Goal: Information Seeking & Learning: Learn about a topic

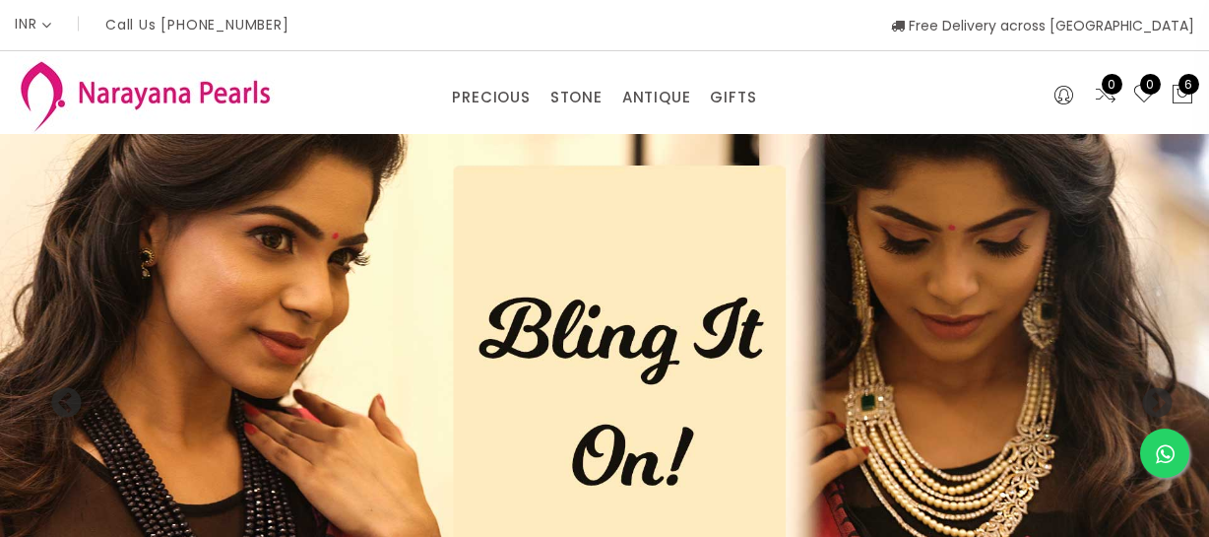
select select "INR"
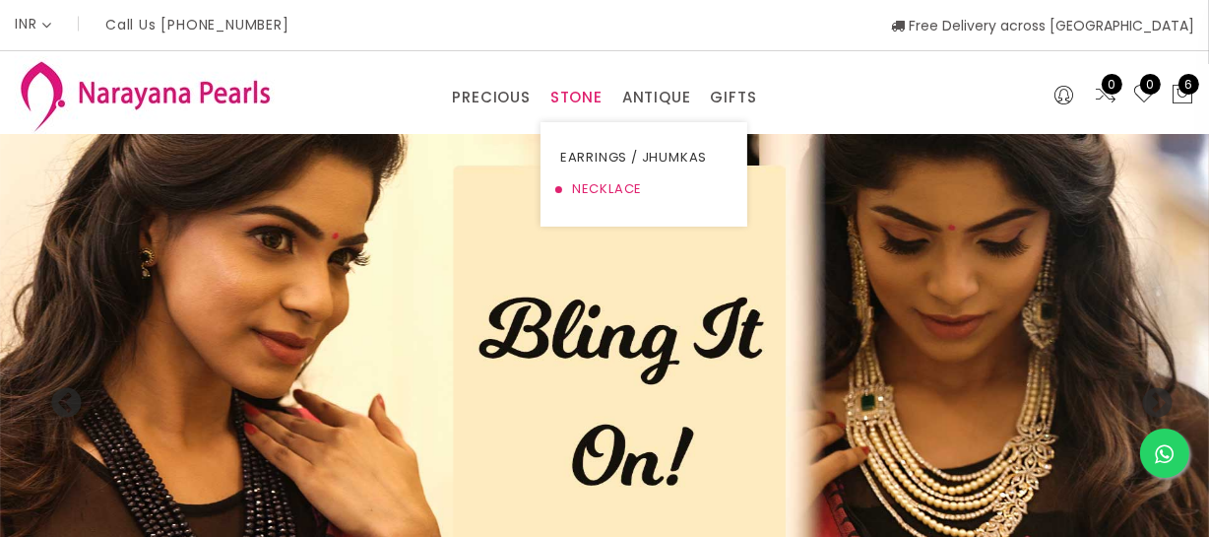
click at [585, 197] on link "NECKLACE" at bounding box center [643, 189] width 167 height 32
click at [620, 188] on link "NECKLACE" at bounding box center [643, 189] width 167 height 32
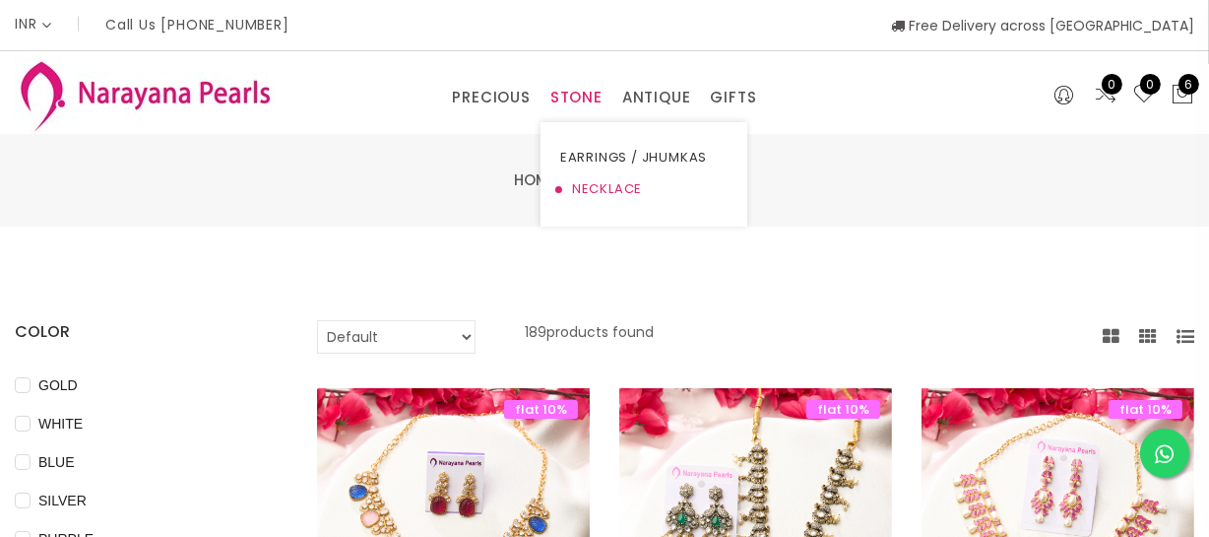
click at [620, 188] on link "NECKLACE" at bounding box center [643, 189] width 167 height 32
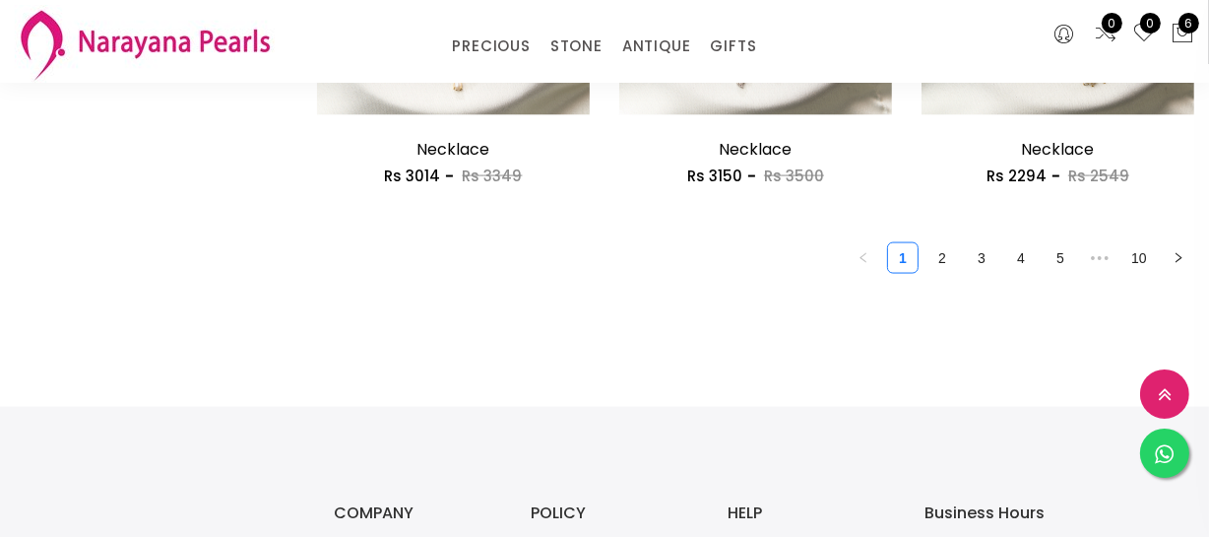
scroll to position [2685, 0]
click at [927, 264] on link "2" at bounding box center [942, 257] width 30 height 30
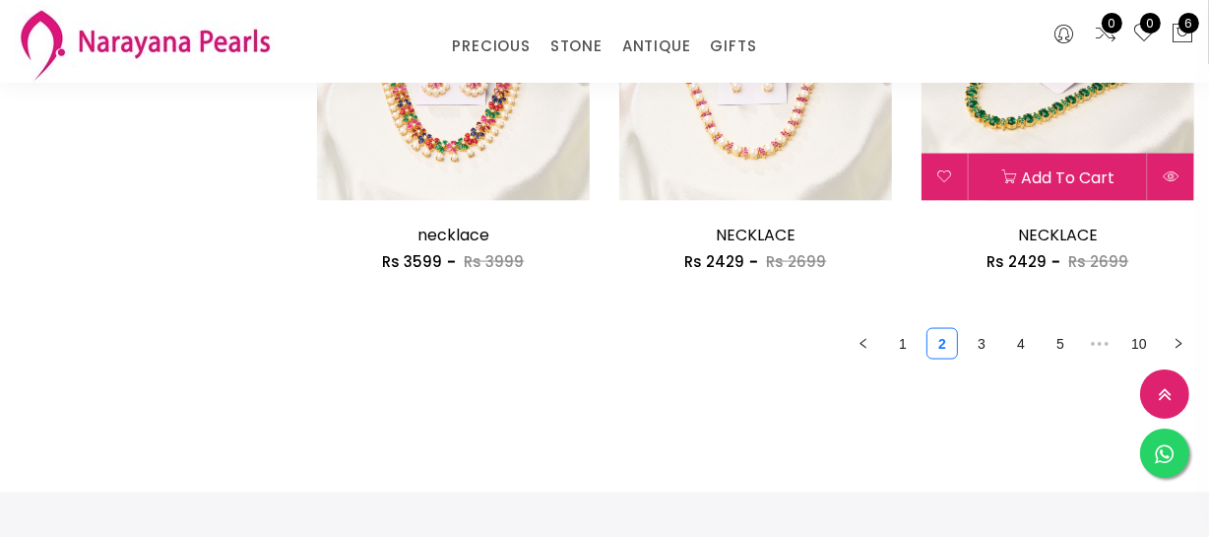
scroll to position [2595, 0]
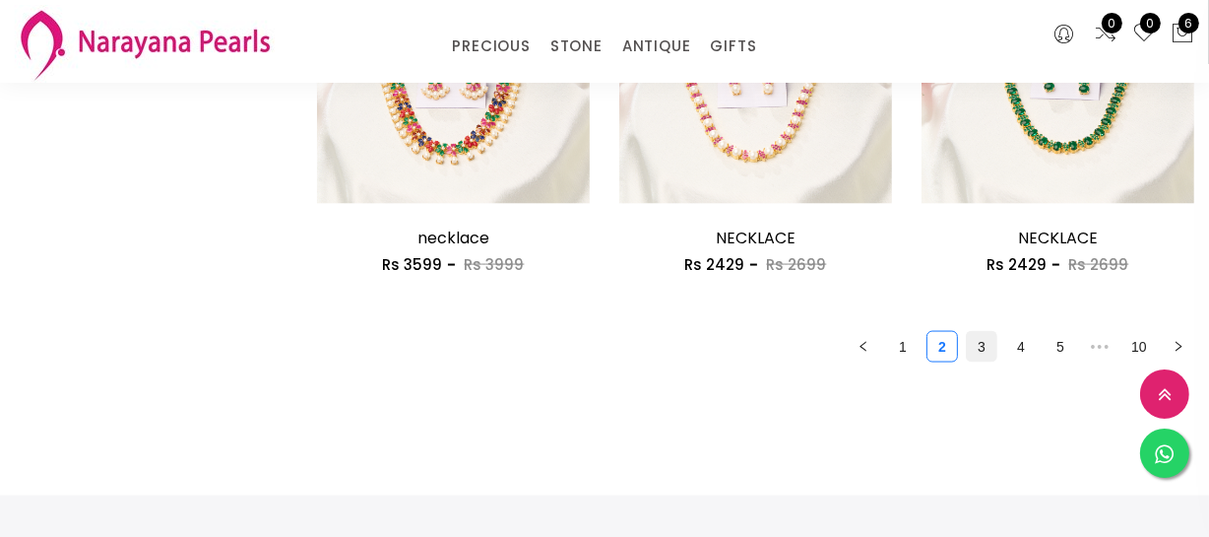
click at [993, 336] on link "3" at bounding box center [982, 347] width 30 height 30
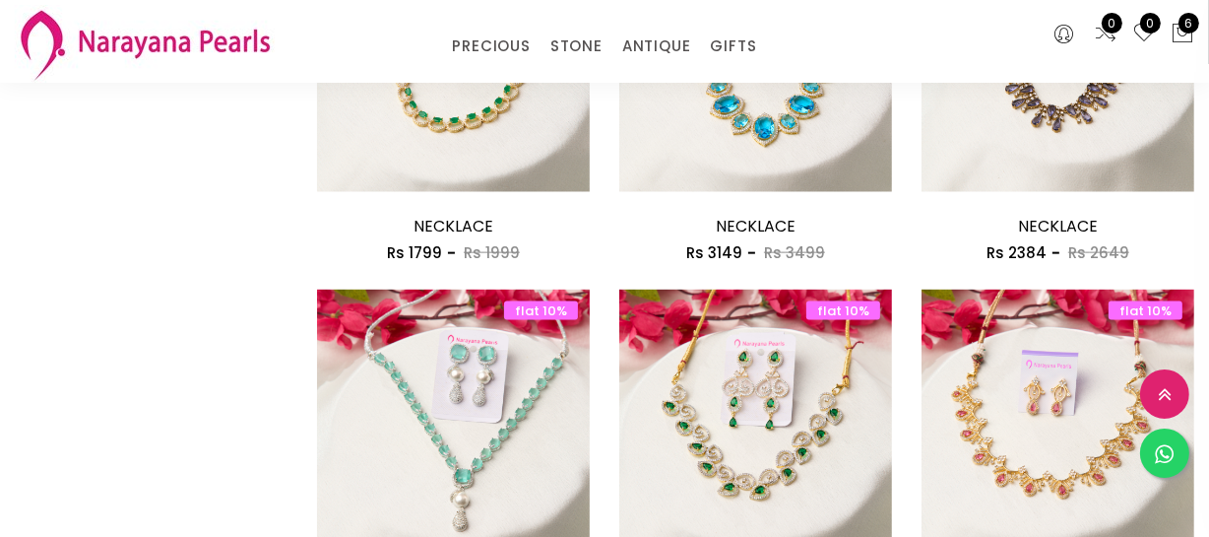
scroll to position [2416, 0]
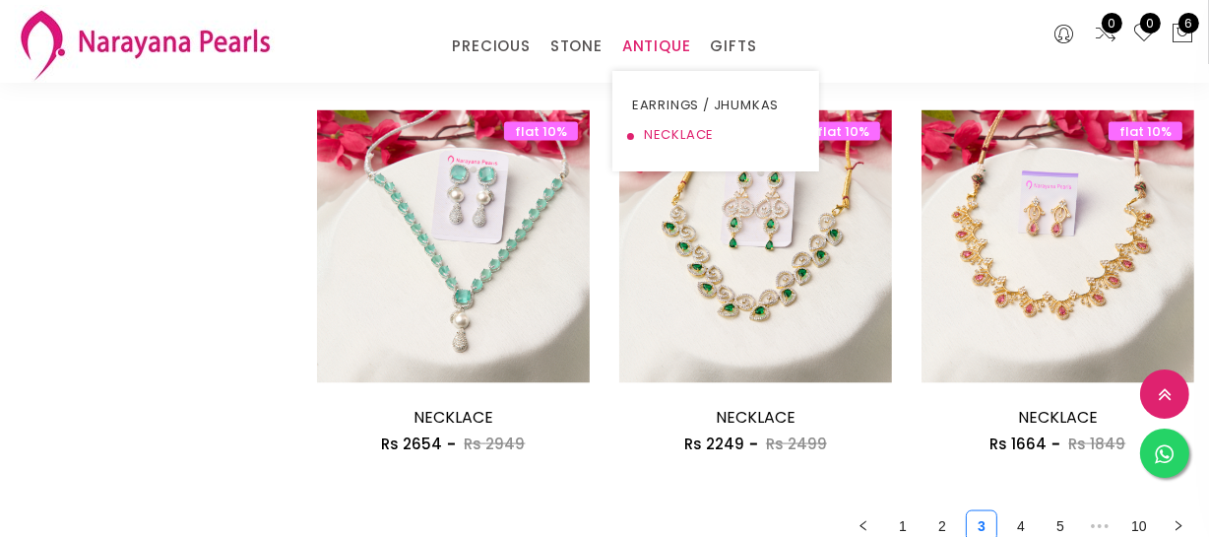
click at [661, 130] on link "NECKLACE" at bounding box center [715, 135] width 167 height 30
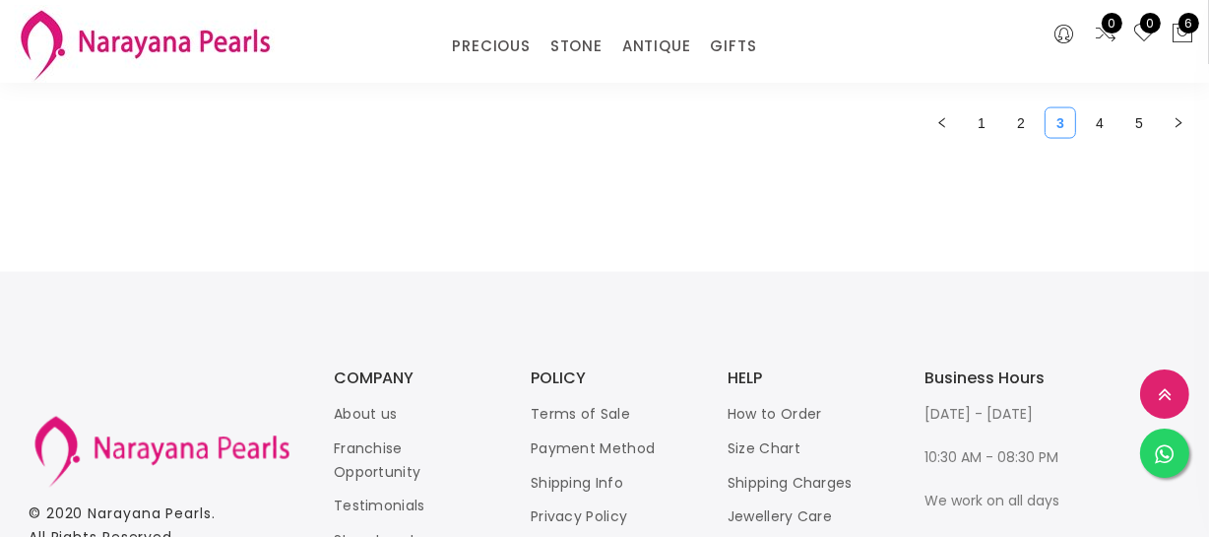
scroll to position [2685, 0]
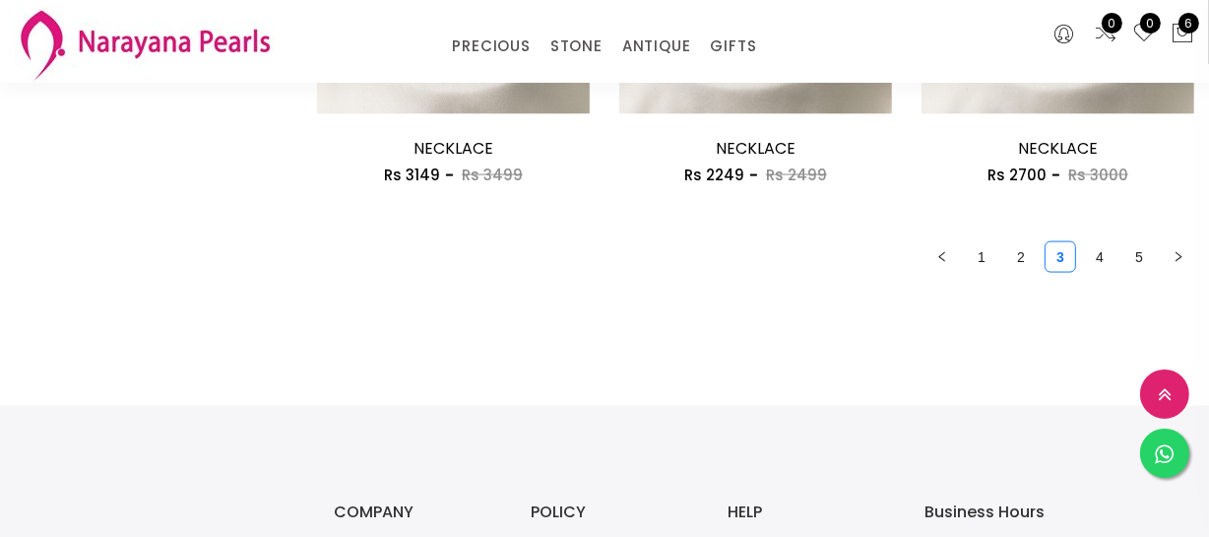
click at [1038, 245] on ul "1 2 3 4 5" at bounding box center [755, 257] width 877 height 32
click at [1022, 256] on link "2" at bounding box center [1021, 257] width 30 height 30
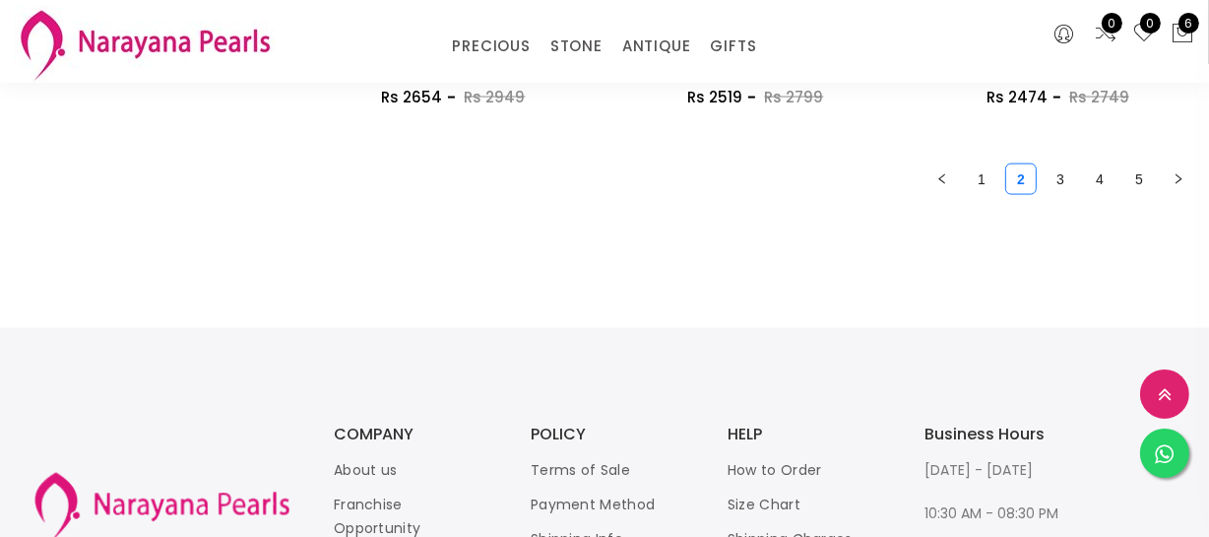
scroll to position [2685, 0]
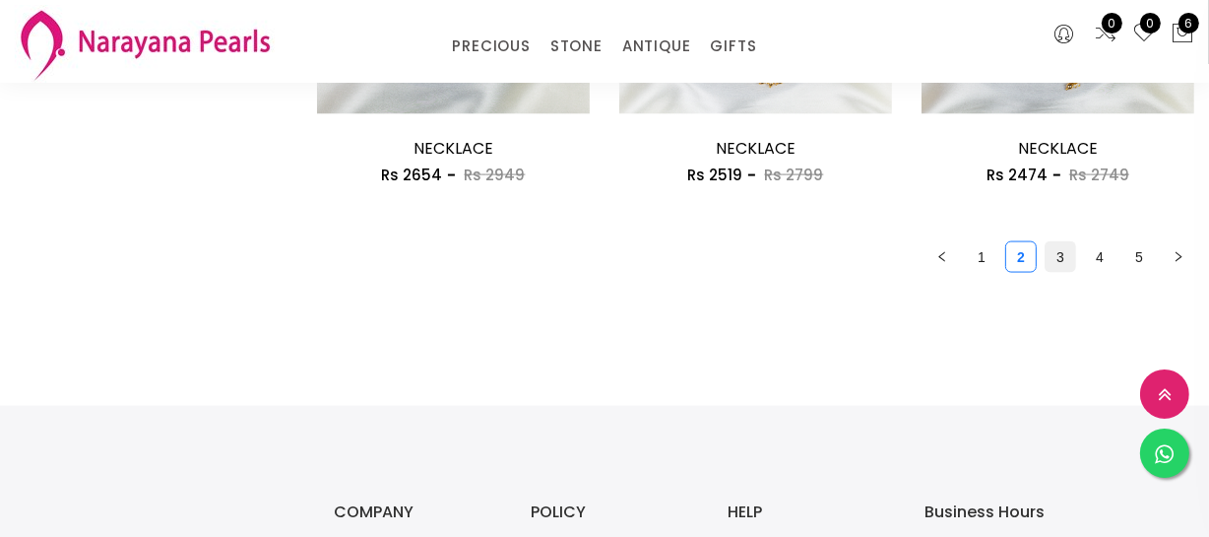
click at [1067, 252] on link "3" at bounding box center [1060, 257] width 30 height 30
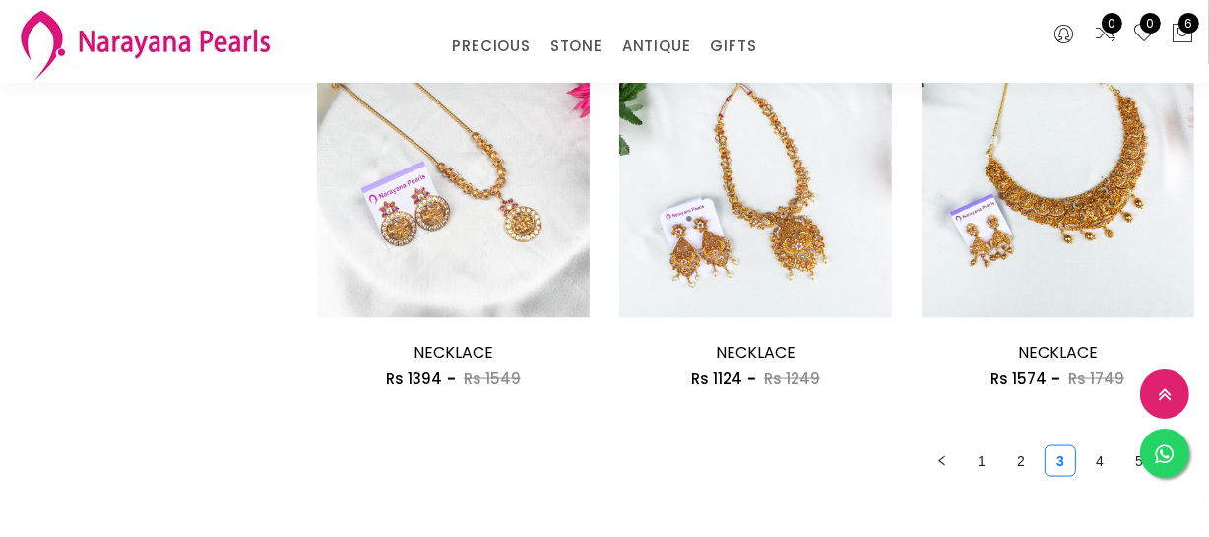
scroll to position [2505, 0]
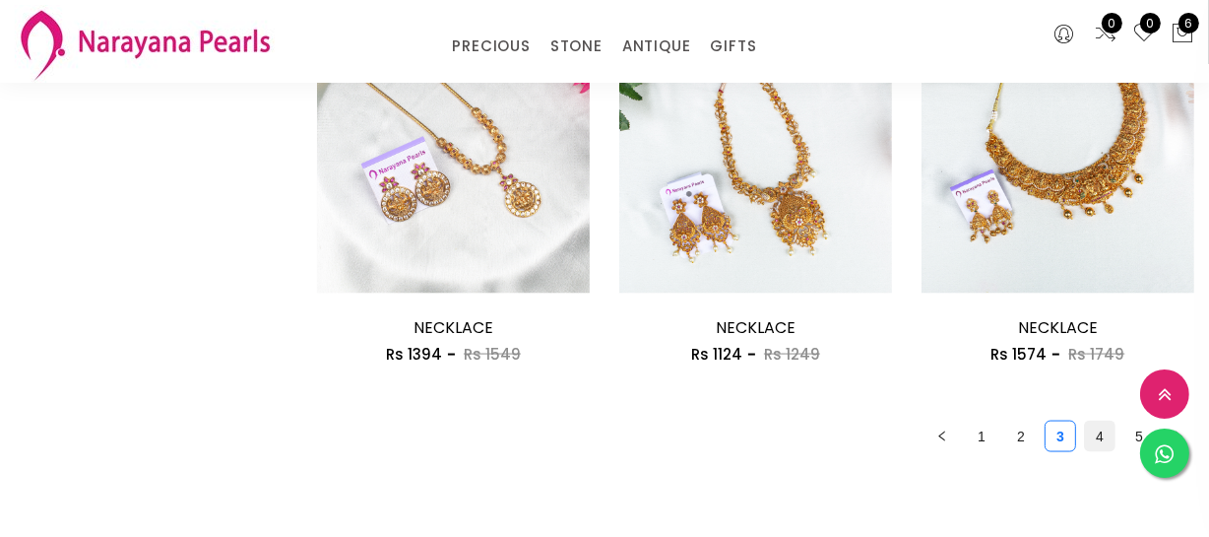
click at [1086, 426] on link "4" at bounding box center [1100, 436] width 30 height 30
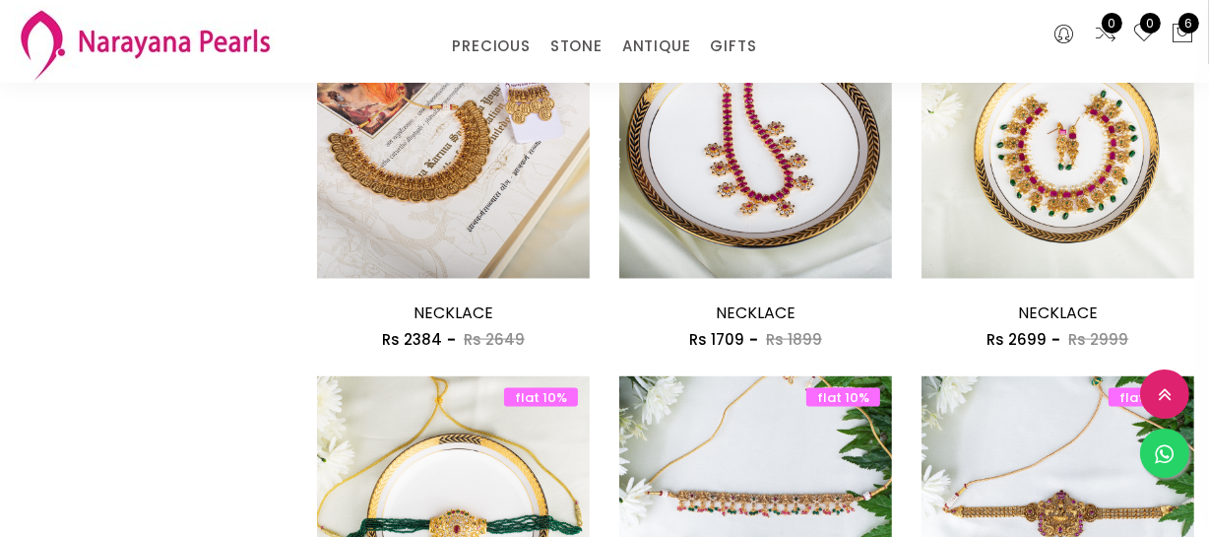
scroll to position [2505, 0]
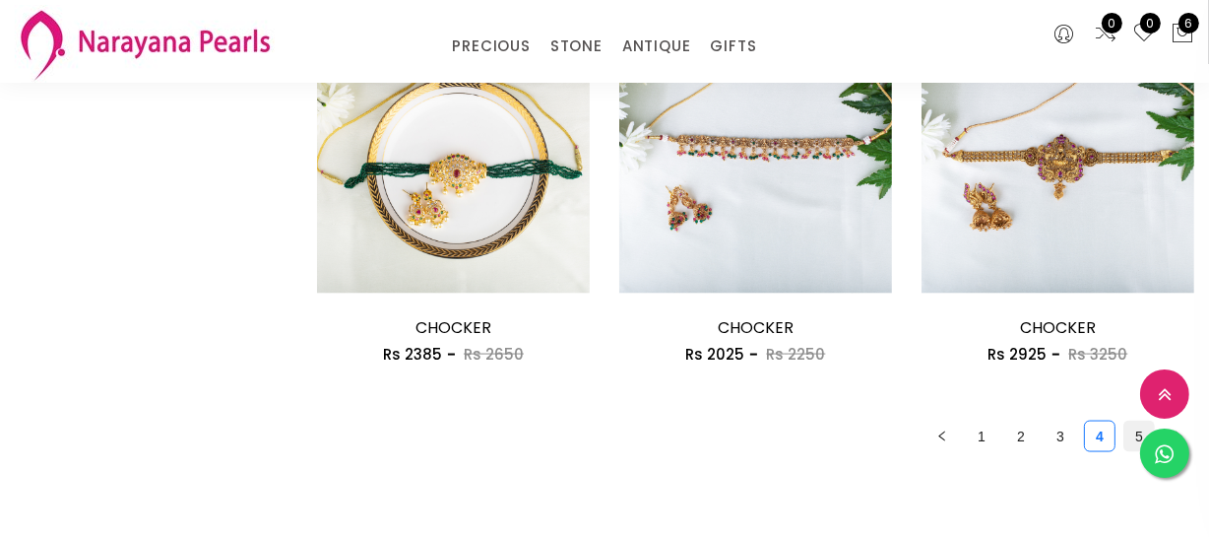
click at [1128, 431] on link "5" at bounding box center [1139, 436] width 30 height 30
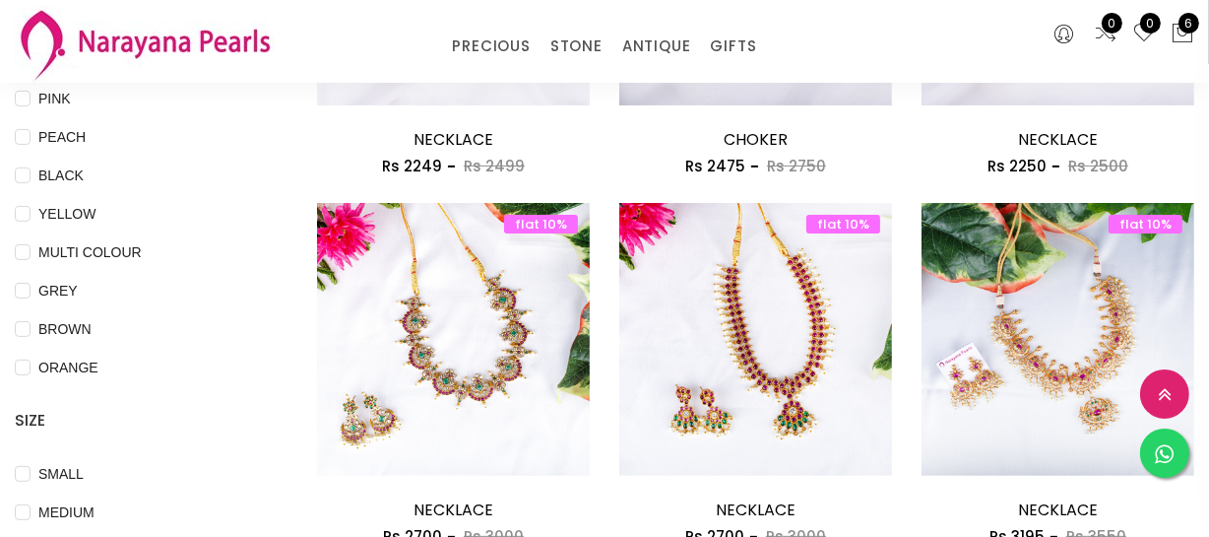
scroll to position [537, 0]
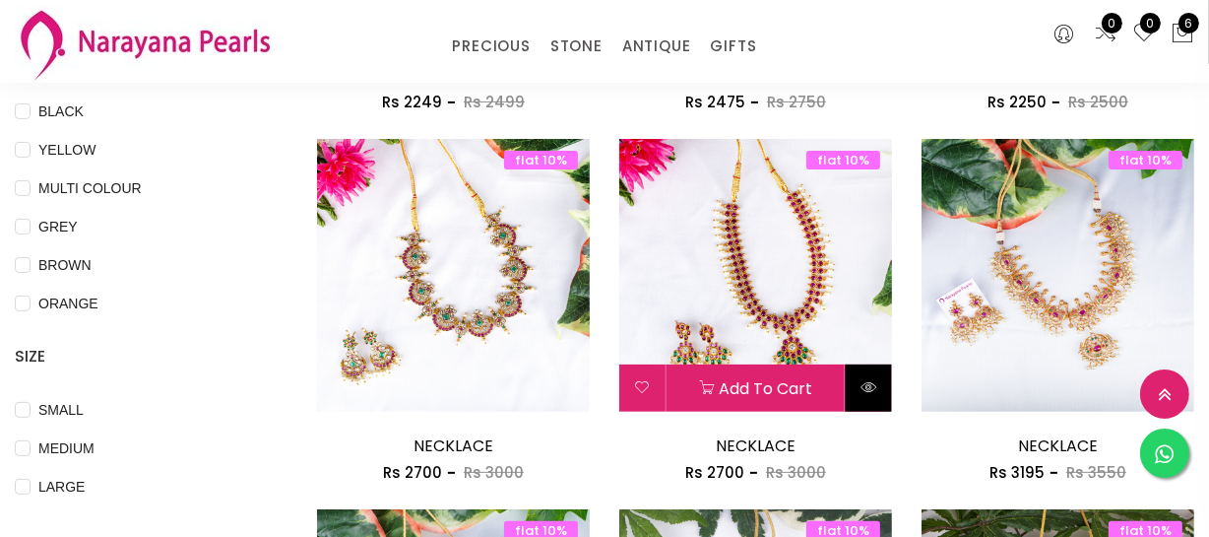
click at [864, 386] on icon at bounding box center [868, 387] width 16 height 16
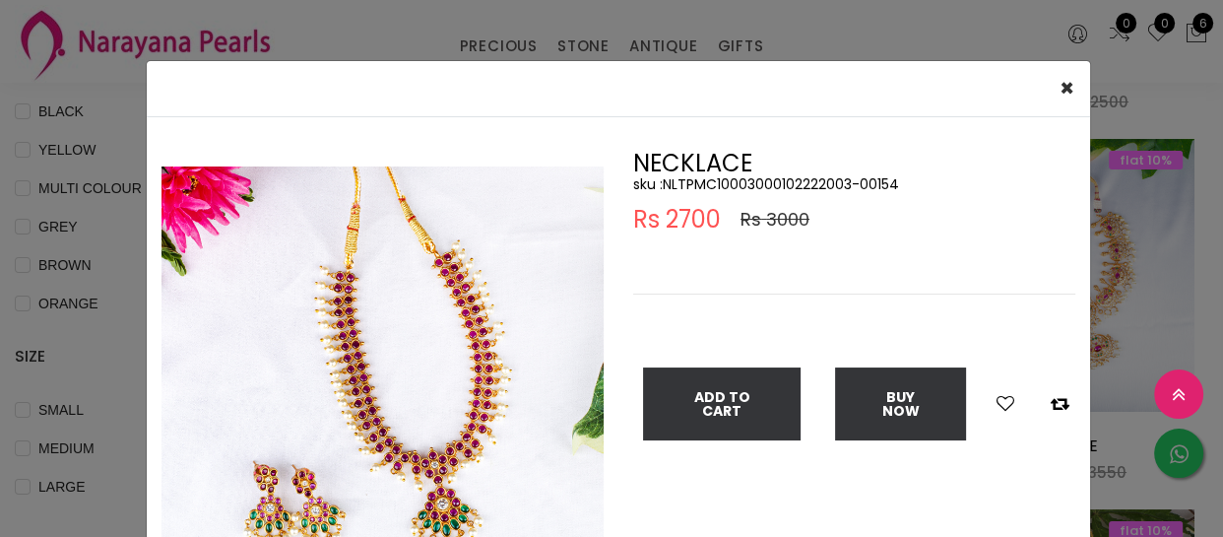
click at [726, 184] on h5 "sku : NLTPMC10003000102222003-00154" at bounding box center [854, 184] width 442 height 18
copy h5 "NLTPMC10003000102222003"
click at [103, 268] on div "× Close Double (click / press) on the image to zoom (in / out). NECKLACE sku : …" at bounding box center [611, 268] width 1223 height 537
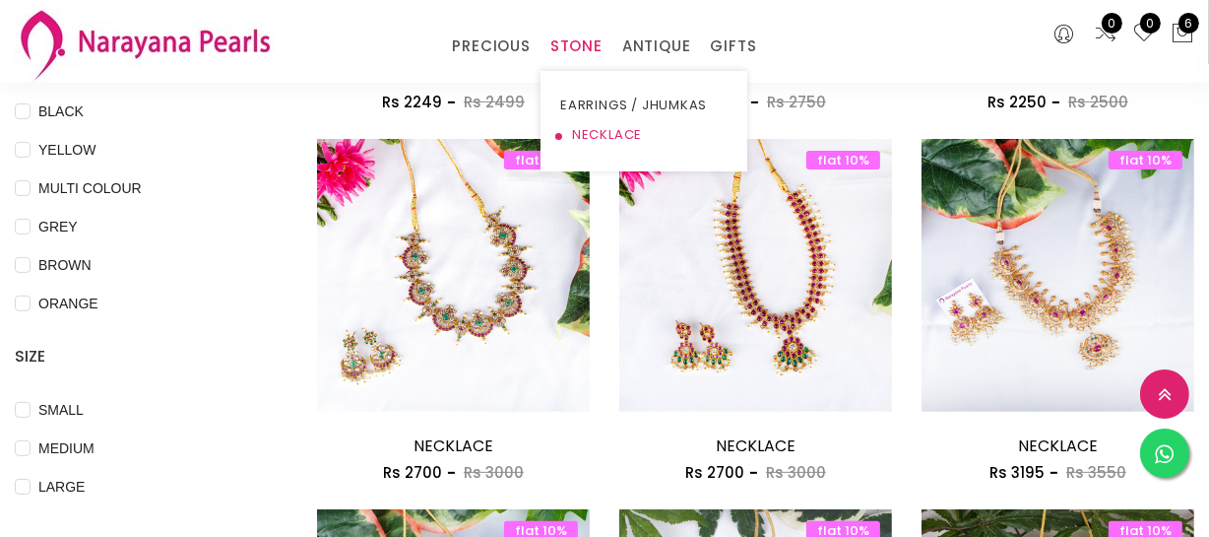
click at [578, 128] on link "NECKLACE" at bounding box center [643, 135] width 167 height 30
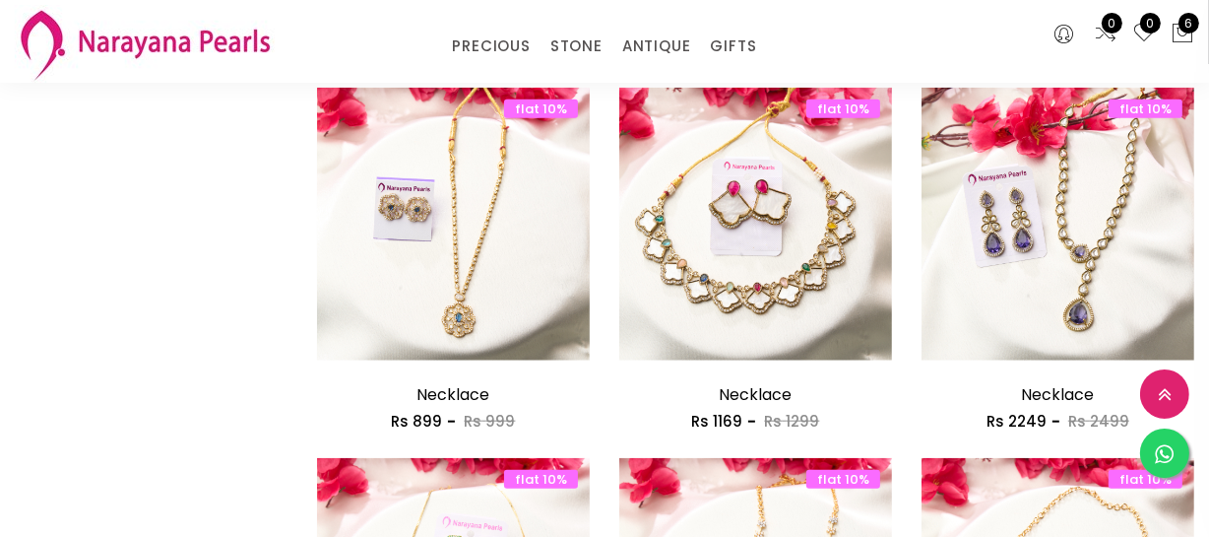
scroll to position [1521, 0]
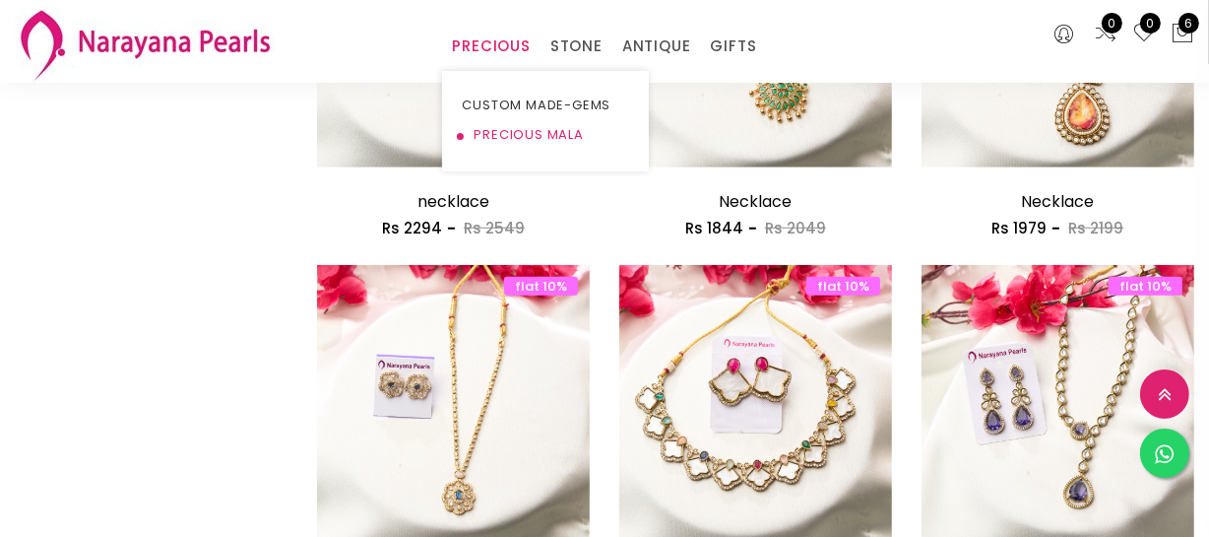
click at [491, 130] on link "PRECIOUS MALA" at bounding box center [545, 135] width 167 height 30
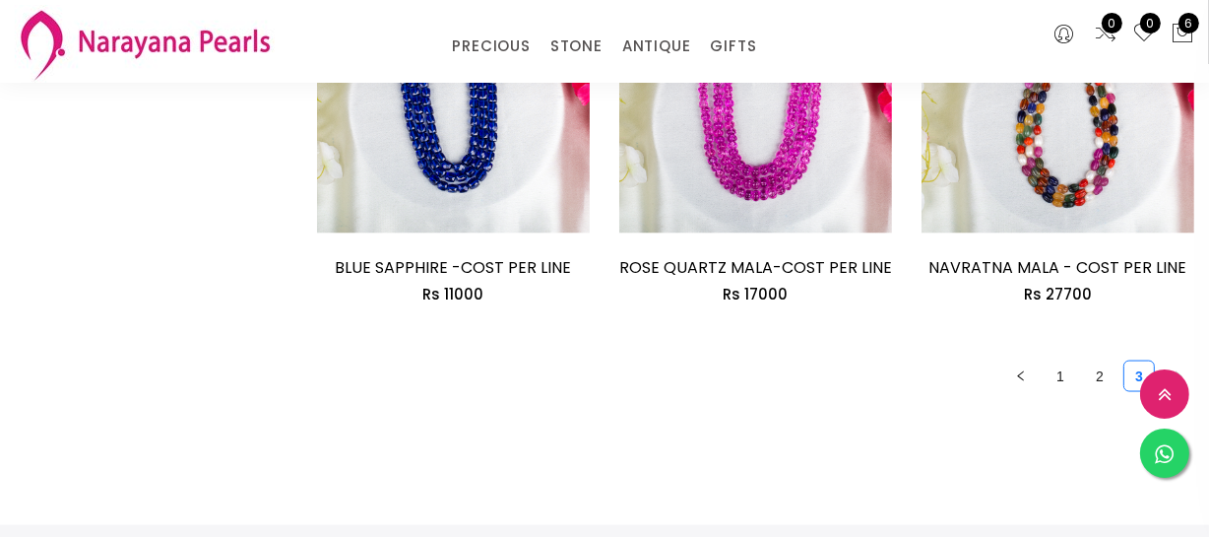
scroll to position [2774, 0]
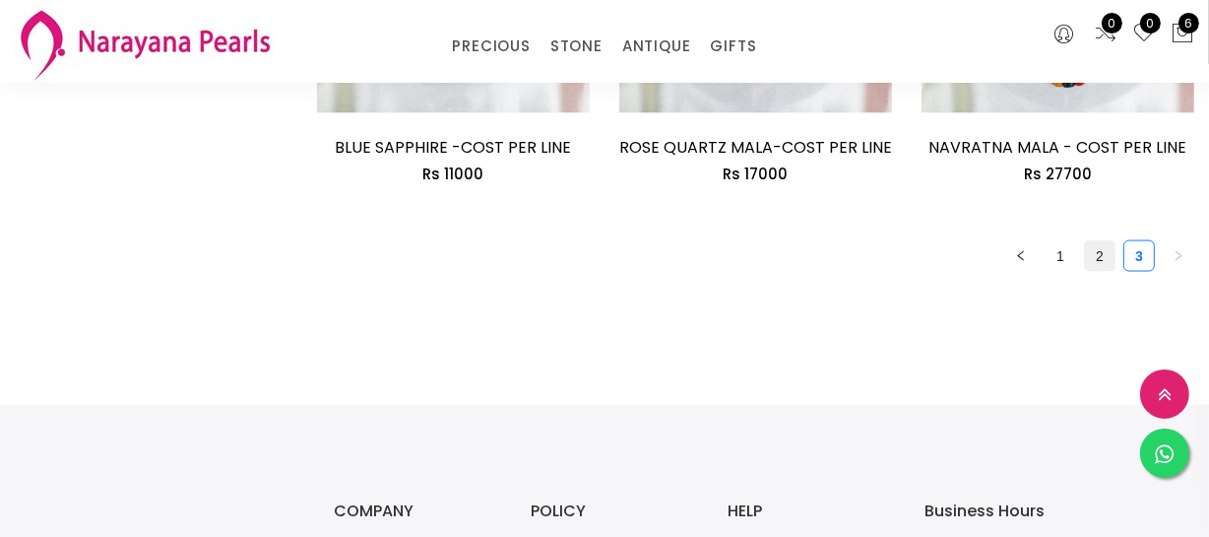
click at [1099, 261] on link "2" at bounding box center [1100, 256] width 30 height 30
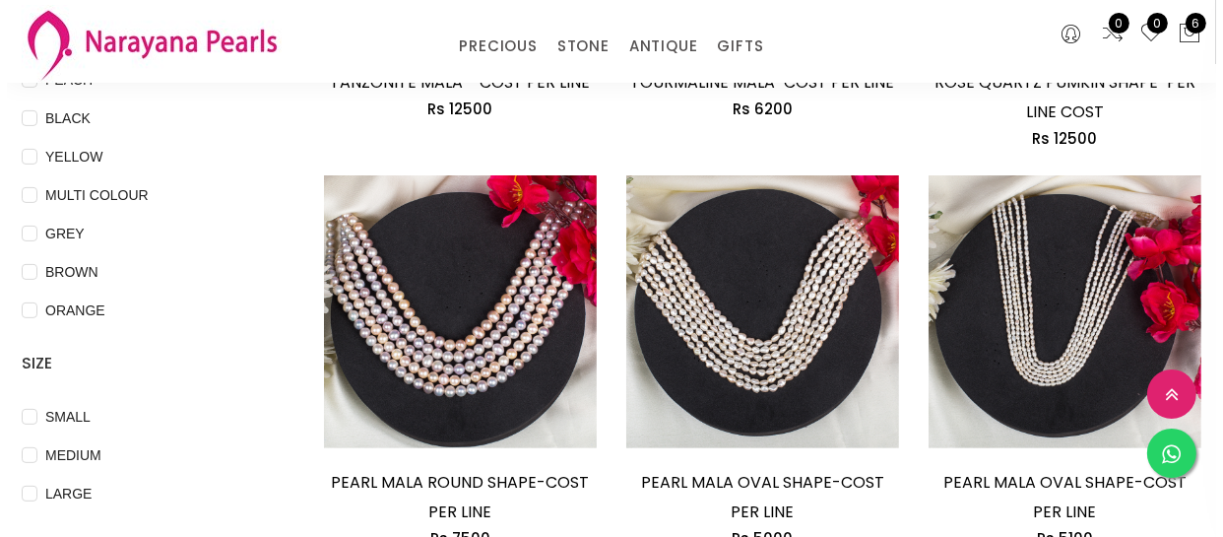
scroll to position [537, 0]
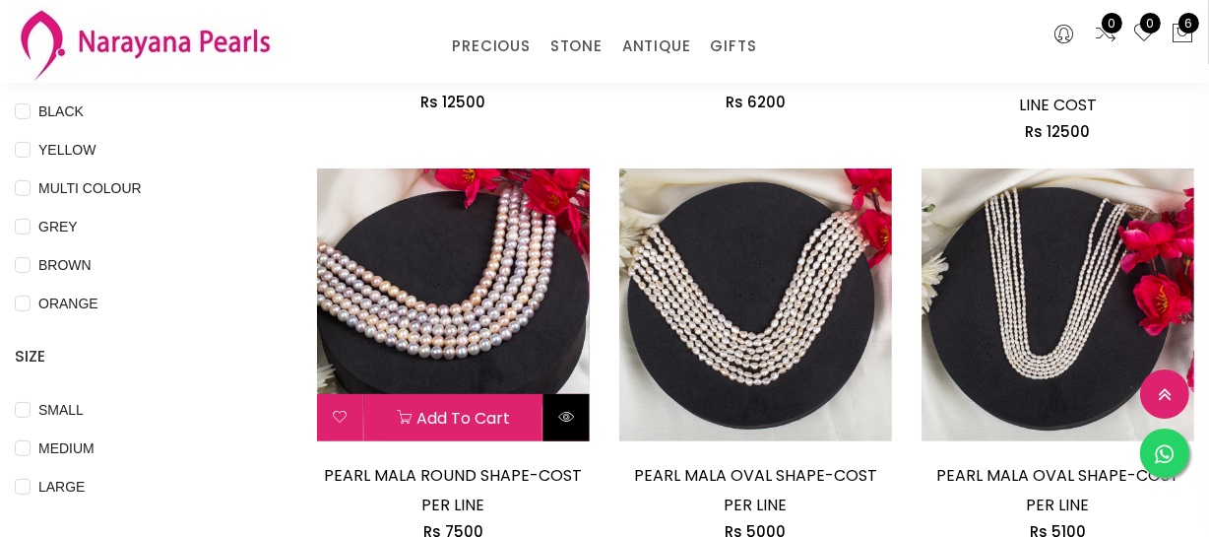
click at [576, 417] on button at bounding box center [566, 417] width 46 height 47
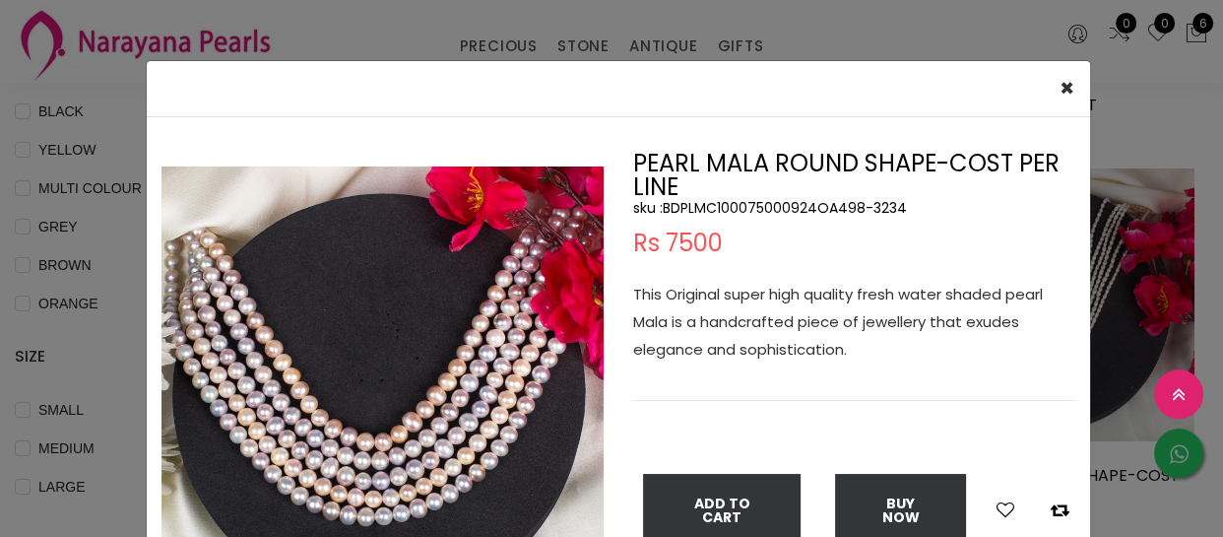
scroll to position [89, 0]
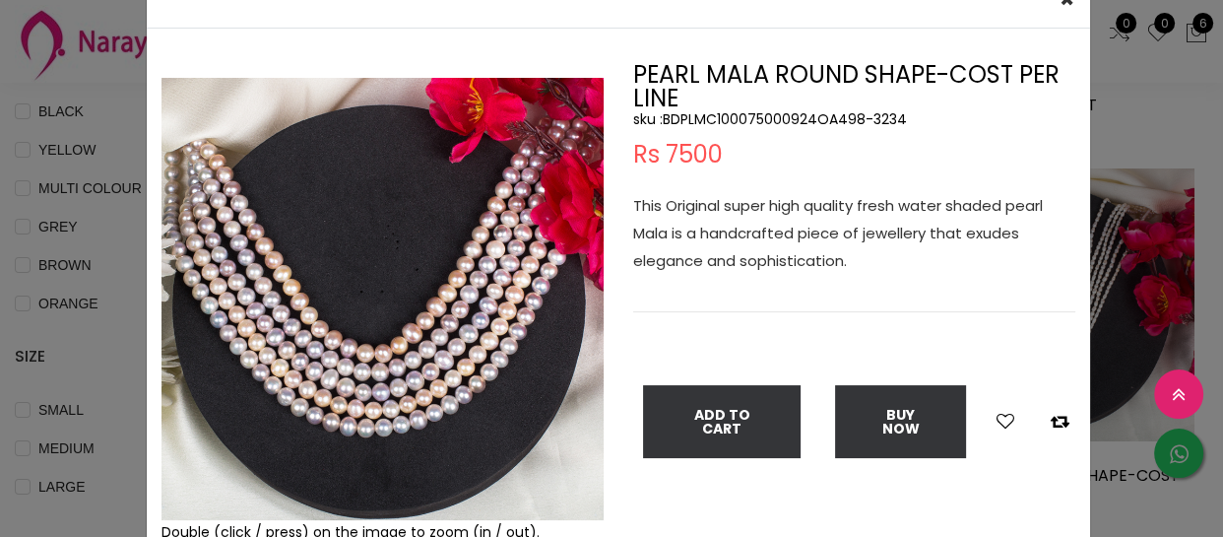
click at [112, 145] on div "× Close Double (click / press) on the image to zoom (in / out). PEARL MALA ROUN…" at bounding box center [611, 268] width 1223 height 537
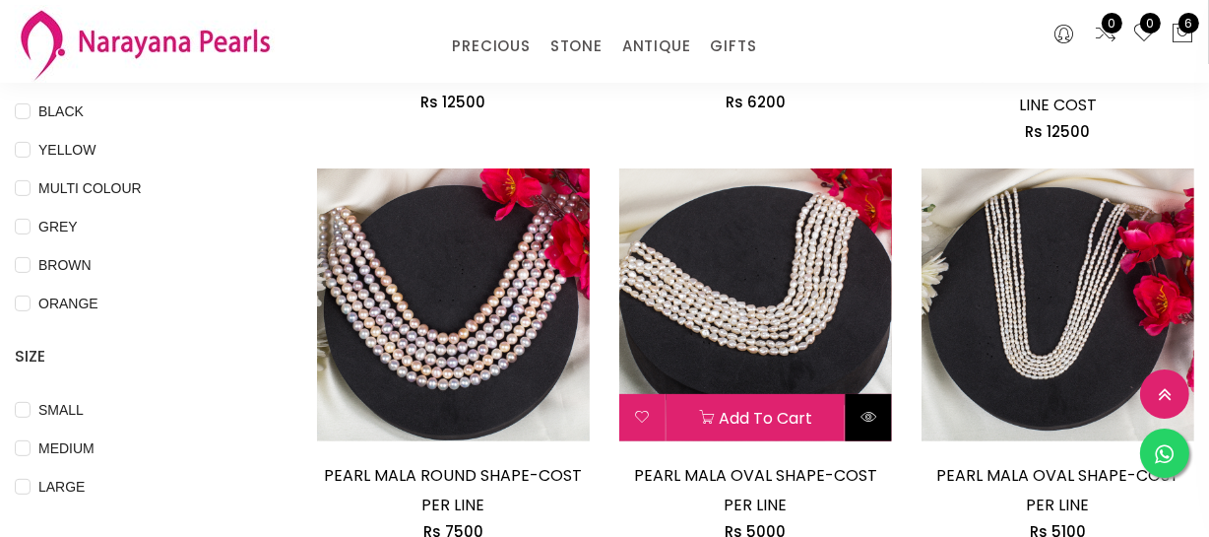
click at [878, 414] on button at bounding box center [869, 417] width 46 height 47
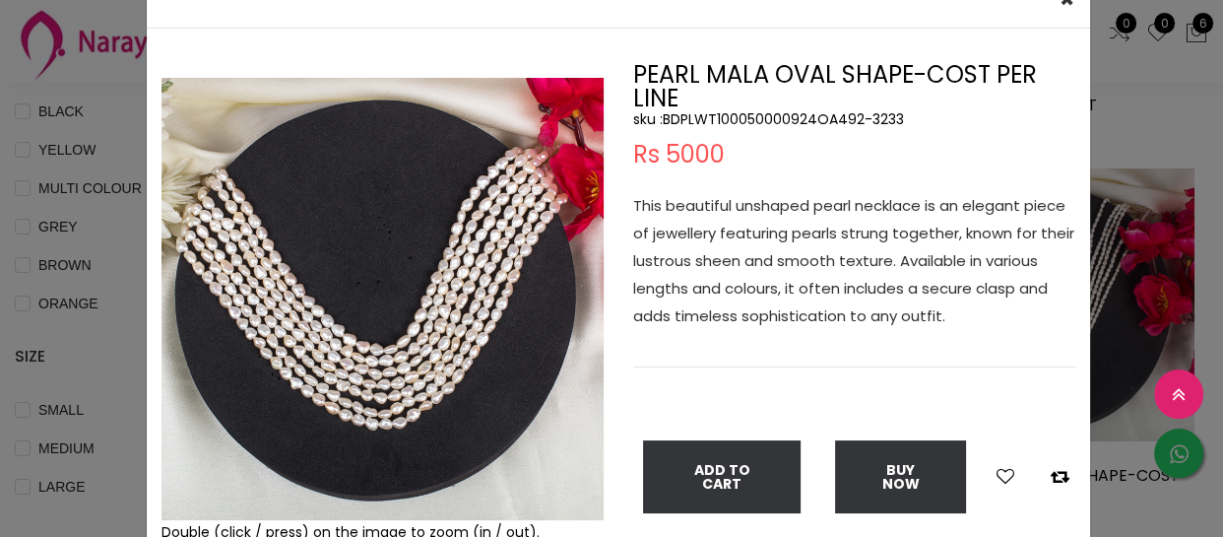
click at [105, 208] on div "× Close Double (click / press) on the image to zoom (in / out). PEARL MALA OVAL…" at bounding box center [611, 268] width 1223 height 537
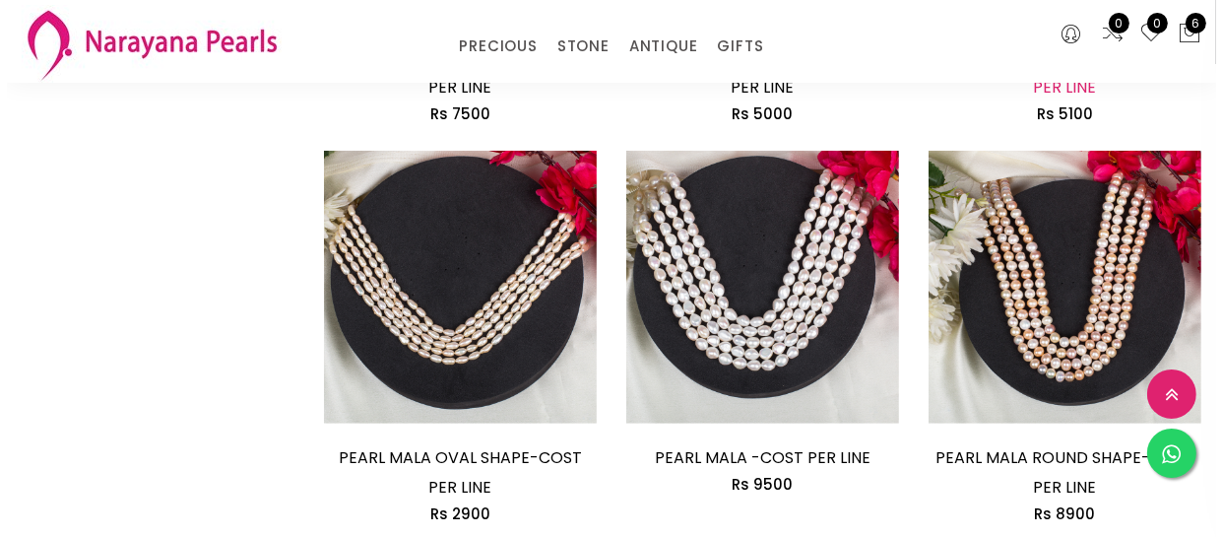
scroll to position [984, 0]
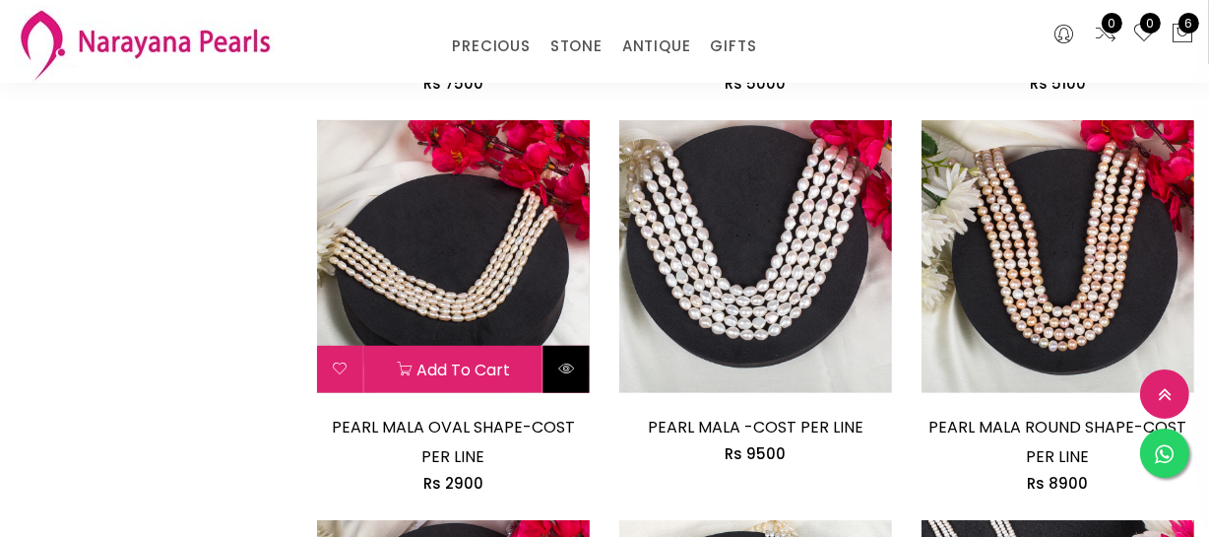
click at [566, 372] on icon at bounding box center [566, 368] width 16 height 16
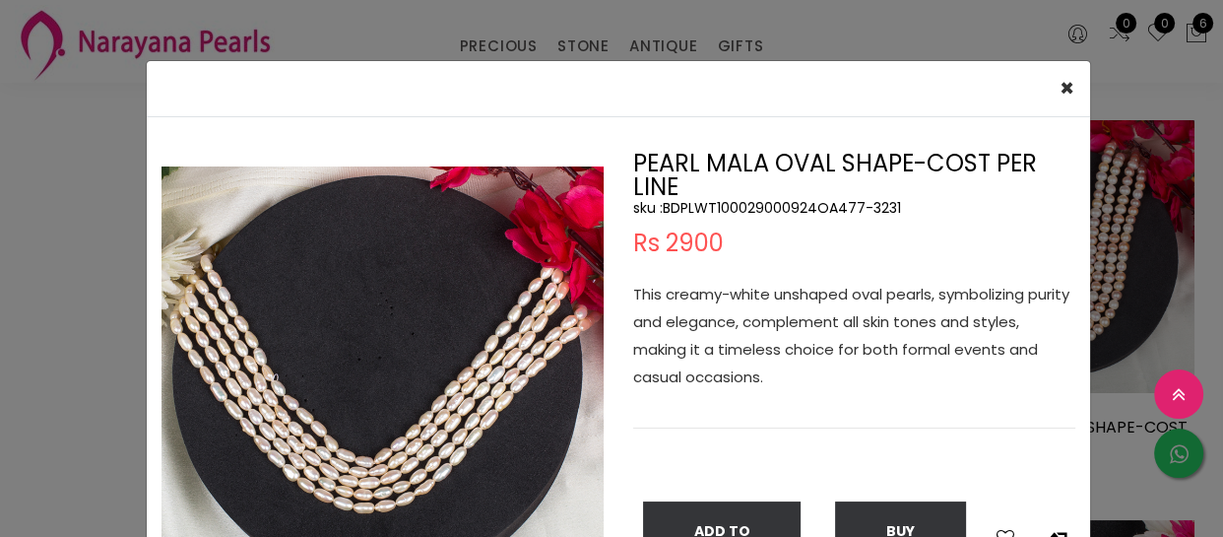
scroll to position [89, 0]
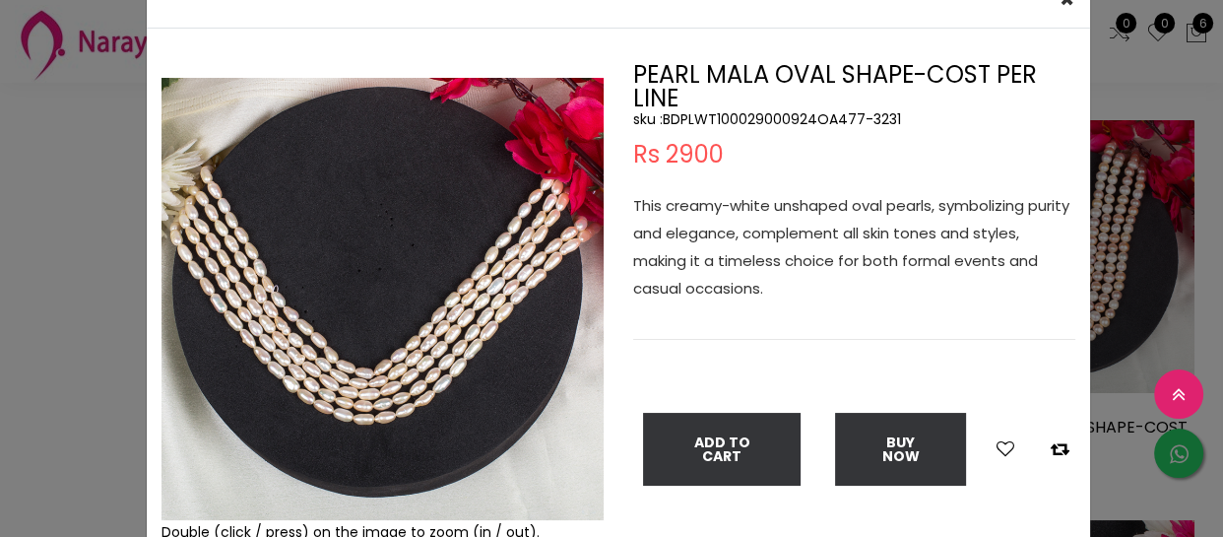
click at [69, 249] on div "× Close Double (click / press) on the image to zoom (in / out). PEARL MALA OVAL…" at bounding box center [611, 268] width 1223 height 537
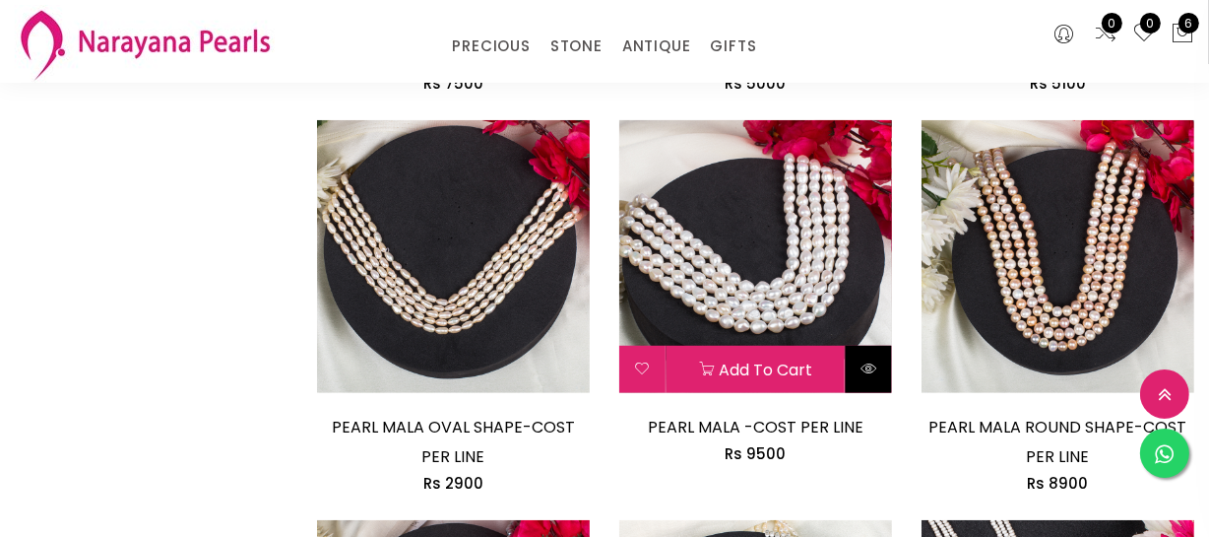
click at [860, 360] on icon at bounding box center [868, 368] width 16 height 16
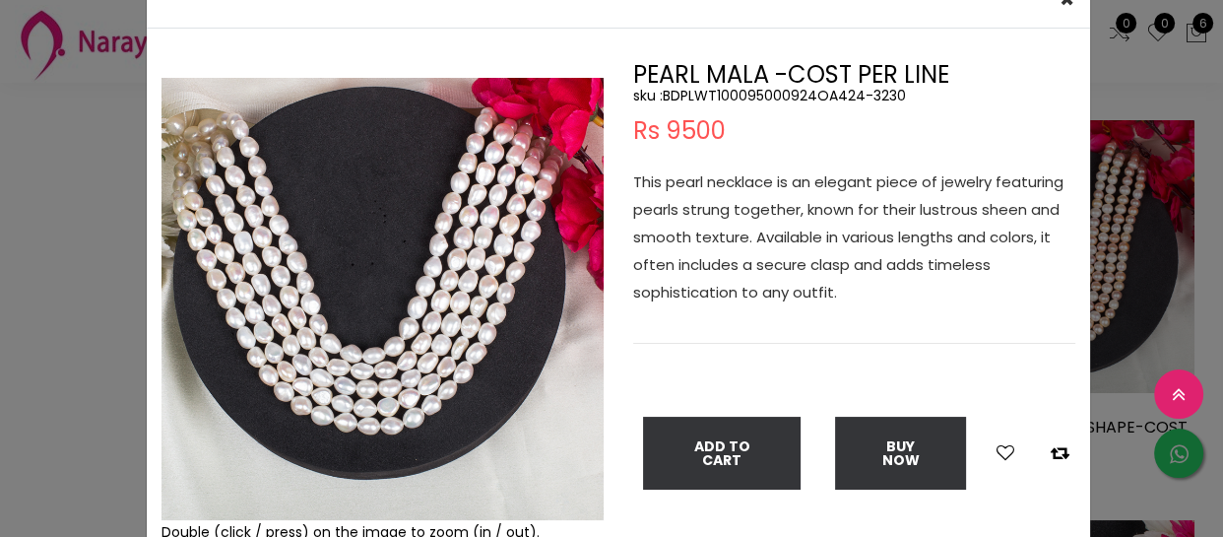
click at [94, 226] on div "× Close Double (click / press) on the image to zoom (in / out). PEARL MALA -COS…" at bounding box center [611, 268] width 1223 height 537
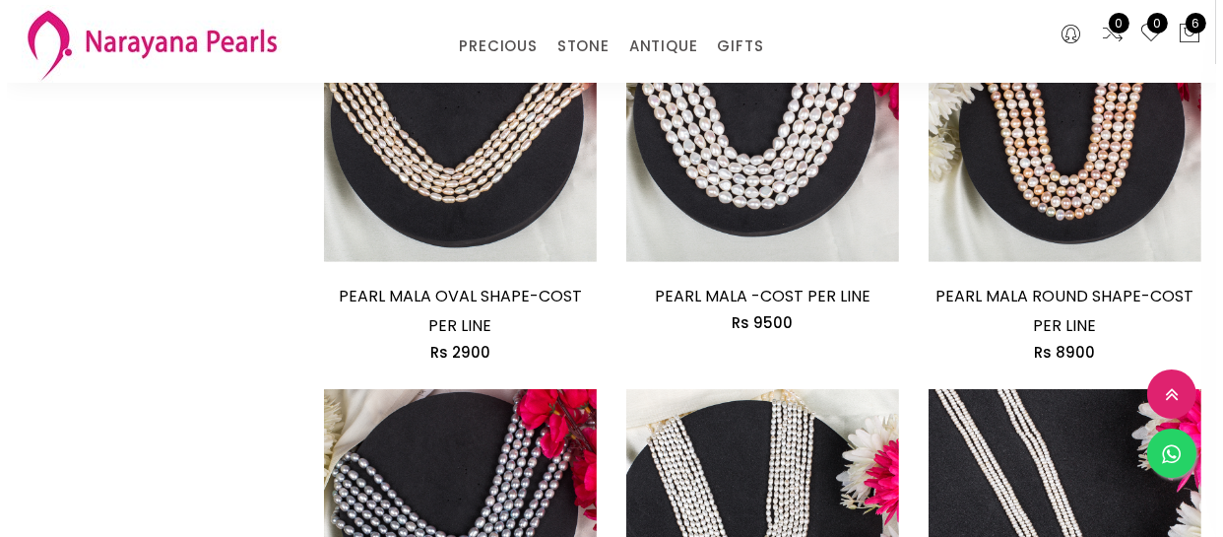
scroll to position [1163, 0]
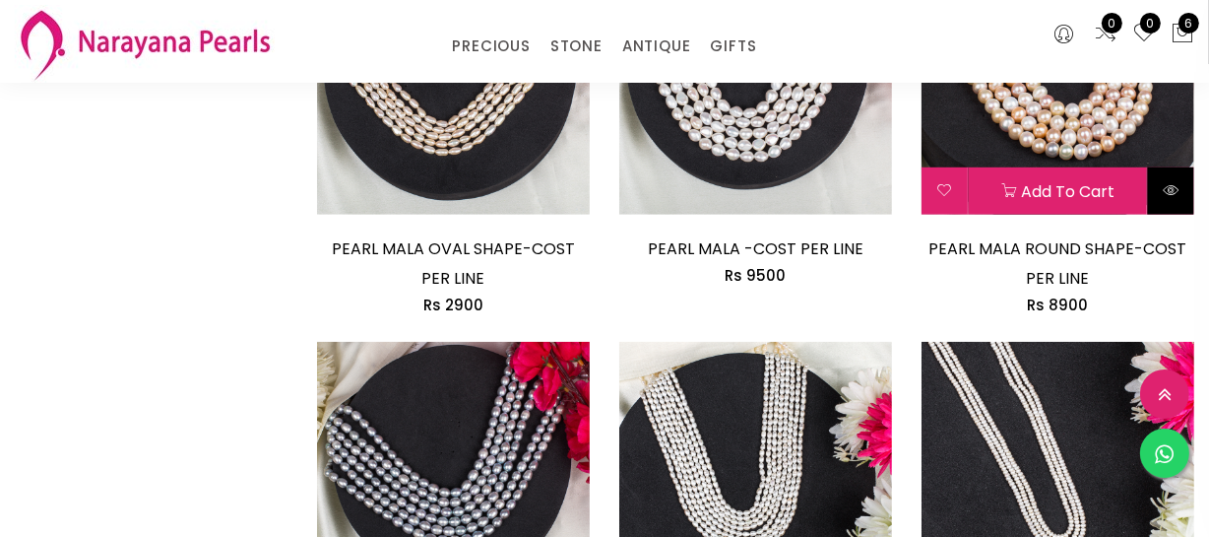
click at [1177, 200] on button at bounding box center [1171, 190] width 46 height 47
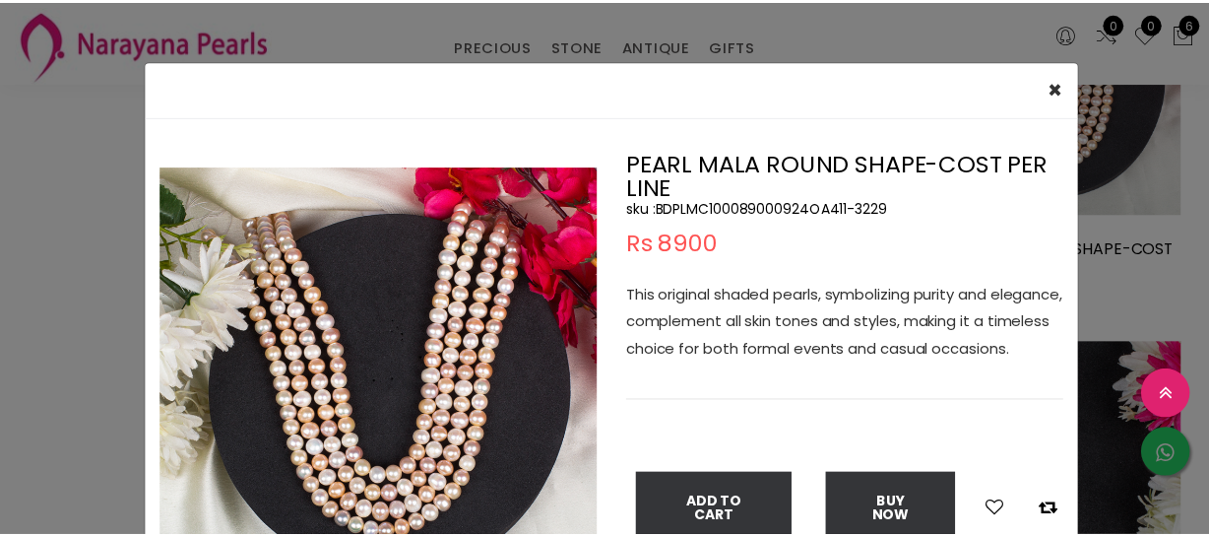
scroll to position [89, 0]
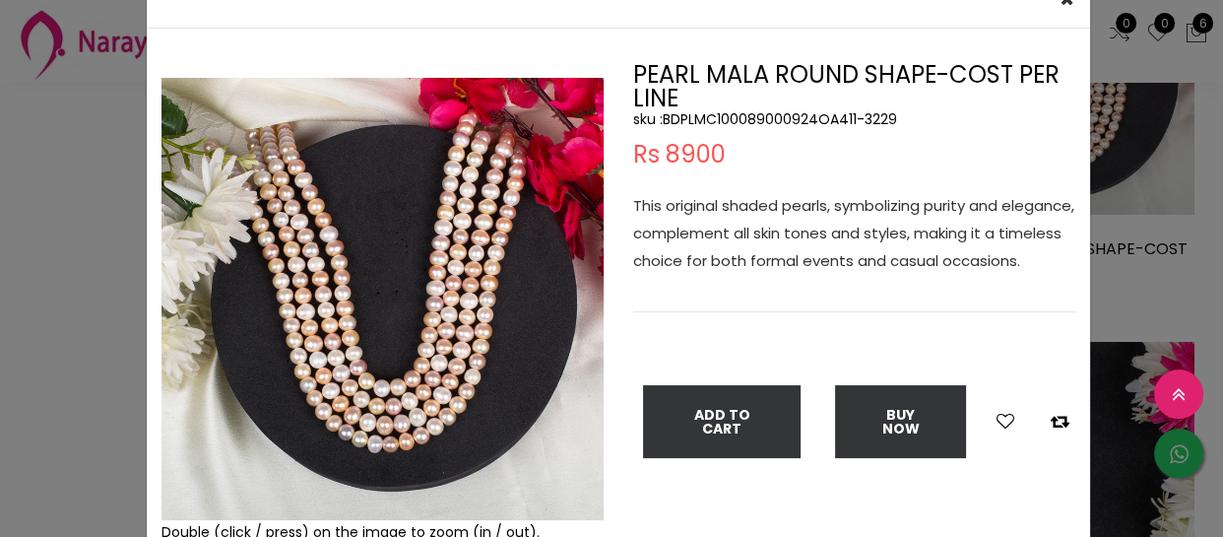
click at [105, 220] on div "× Close Double (click / press) on the image to zoom (in / out). PEARL MALA ROUN…" at bounding box center [611, 268] width 1223 height 537
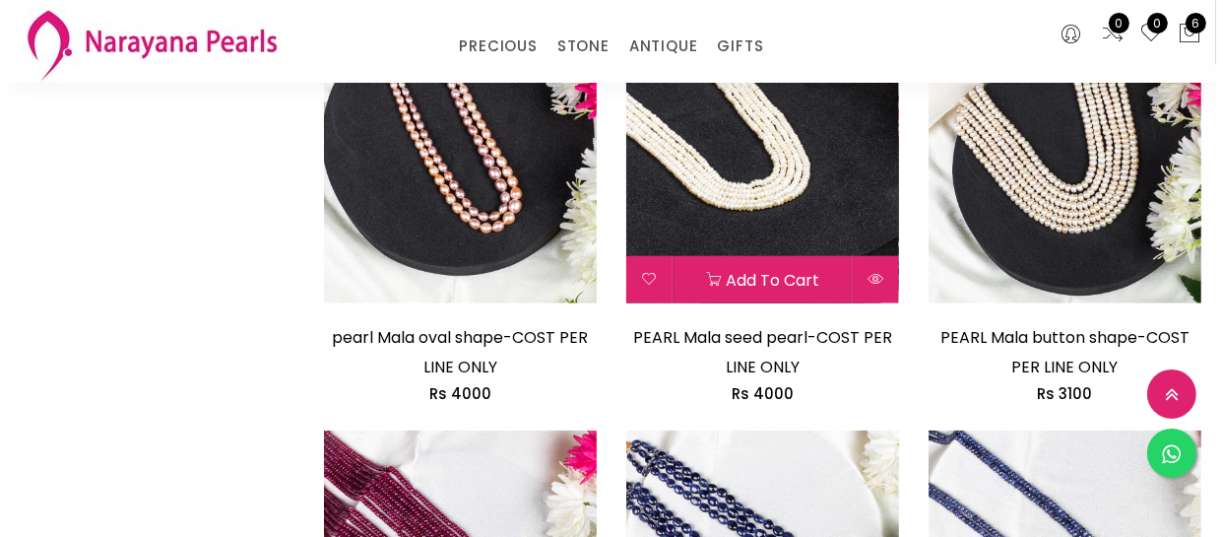
scroll to position [1879, 0]
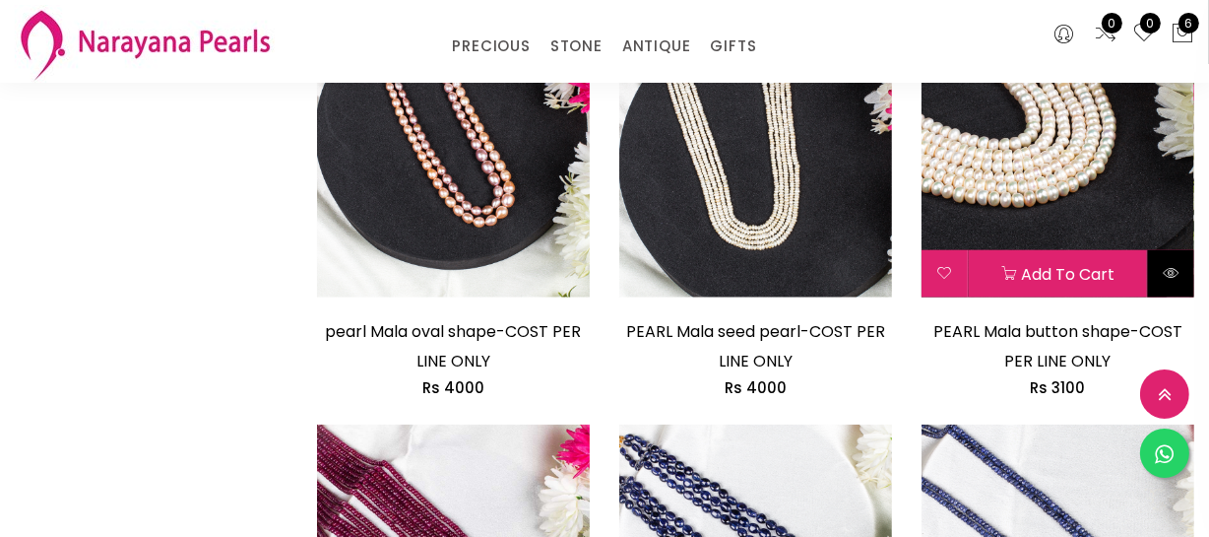
click at [1182, 276] on button at bounding box center [1171, 273] width 46 height 47
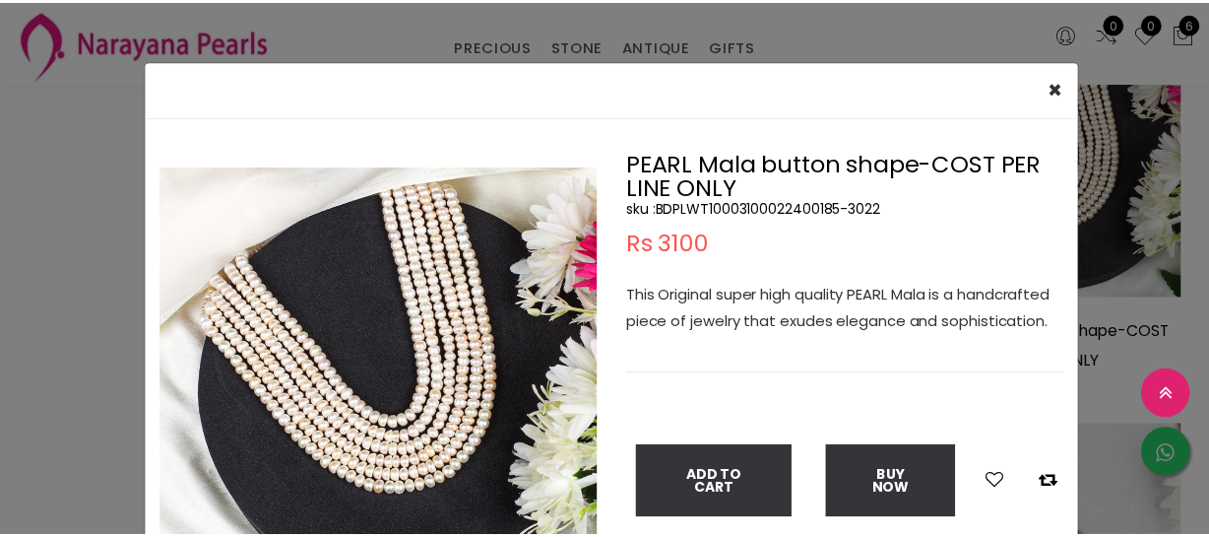
scroll to position [89, 0]
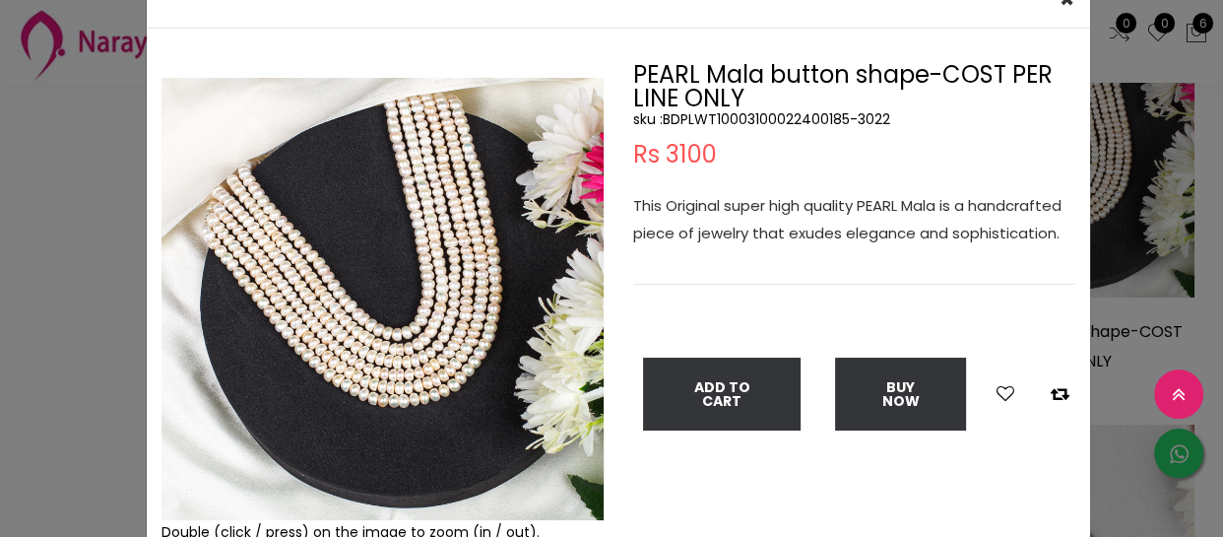
click at [45, 199] on div "× Close Double (click / press) on the image to zoom (in / out). PEARL Mala butt…" at bounding box center [611, 268] width 1223 height 537
